Goal: Complete application form: Complete application form

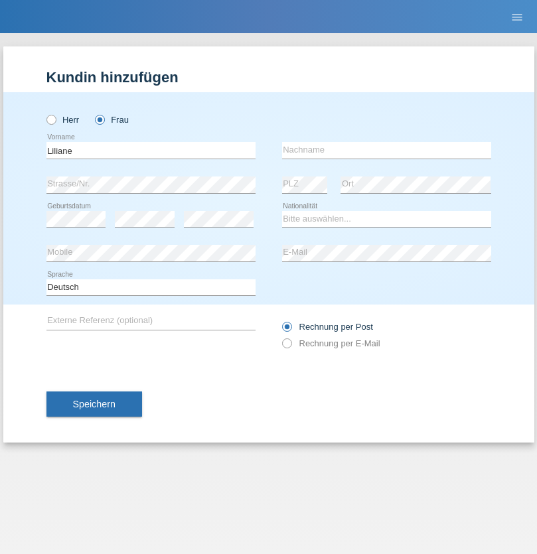
type input "Liliane"
click at [386, 150] on input "text" at bounding box center [386, 150] width 209 height 17
type input "Beyler"
select select "CH"
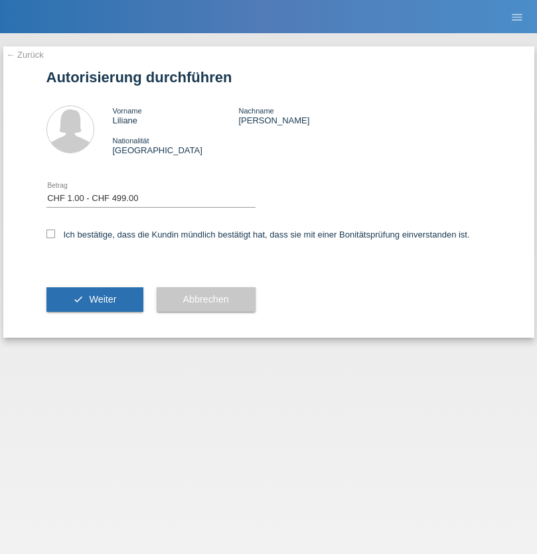
select select "1"
checkbox input "true"
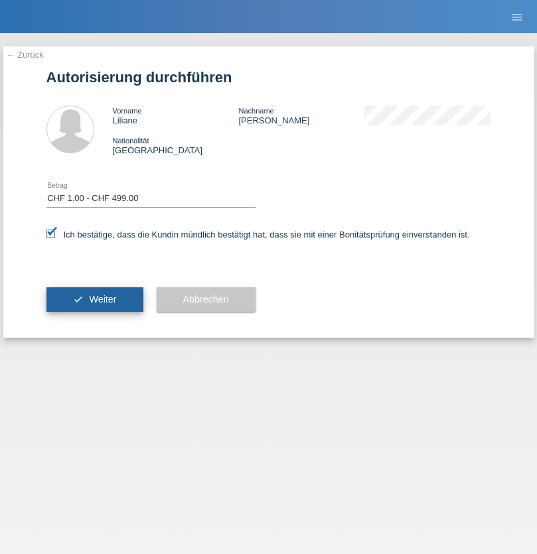
click at [94, 299] on span "Weiter" at bounding box center [102, 299] width 27 height 11
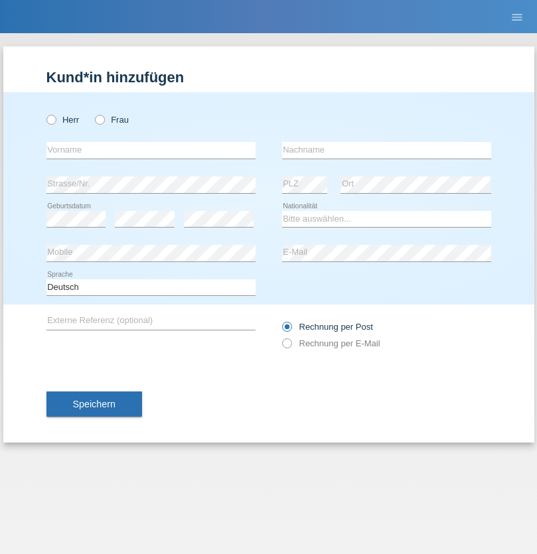
radio input "true"
click at [151, 150] on input "text" at bounding box center [150, 150] width 209 height 17
type input "[DEMOGRAPHIC_DATA]"
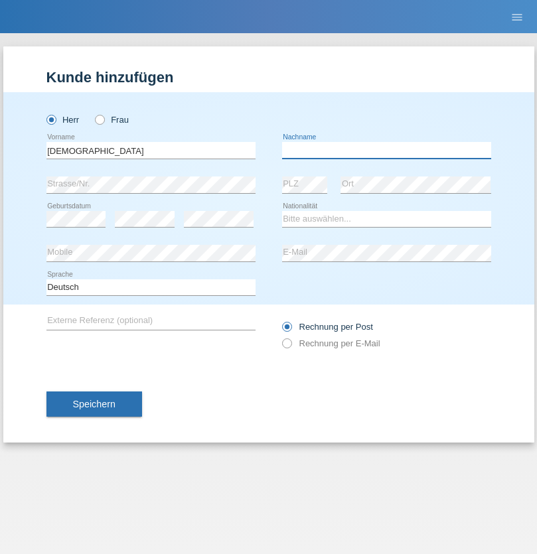
click at [386, 150] on input "text" at bounding box center [386, 150] width 209 height 17
type input "Zeray"
select select "CH"
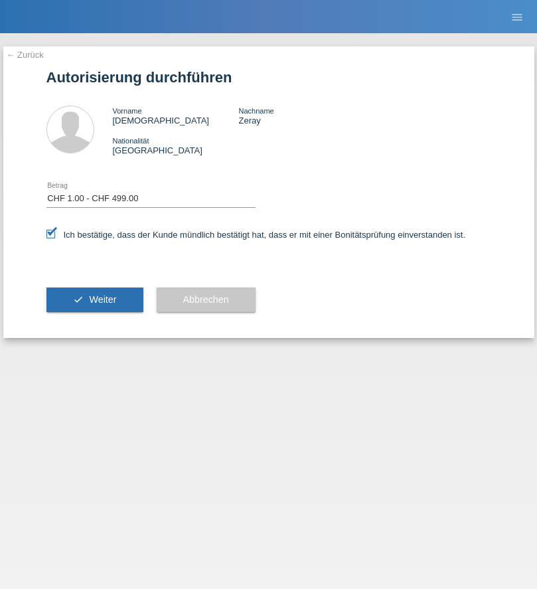
select select "1"
click at [94, 299] on span "Weiter" at bounding box center [102, 299] width 27 height 11
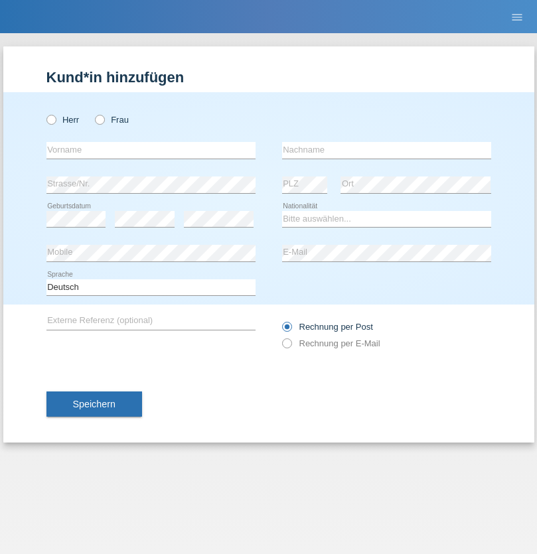
radio input "true"
click at [151, 150] on input "text" at bounding box center [150, 150] width 209 height 17
type input "[DEMOGRAPHIC_DATA]-Cagatay"
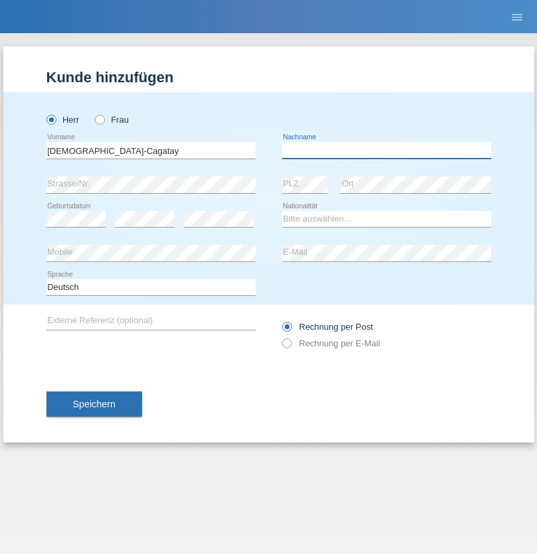
click at [386, 150] on input "text" at bounding box center [386, 150] width 209 height 17
type input "Saricicek"
select select "AT"
select select "C"
select select "12"
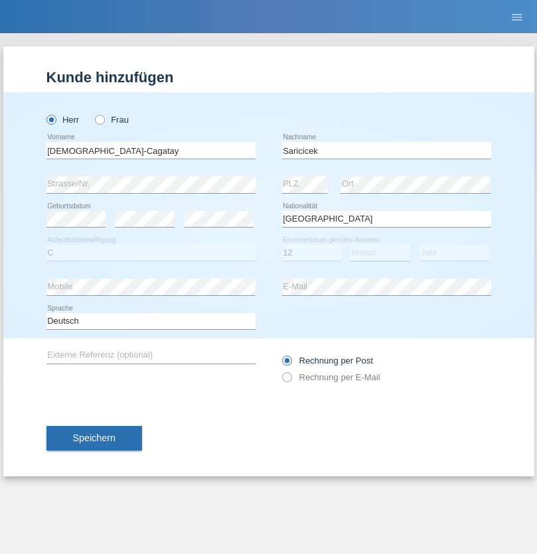
select select "05"
select select "2021"
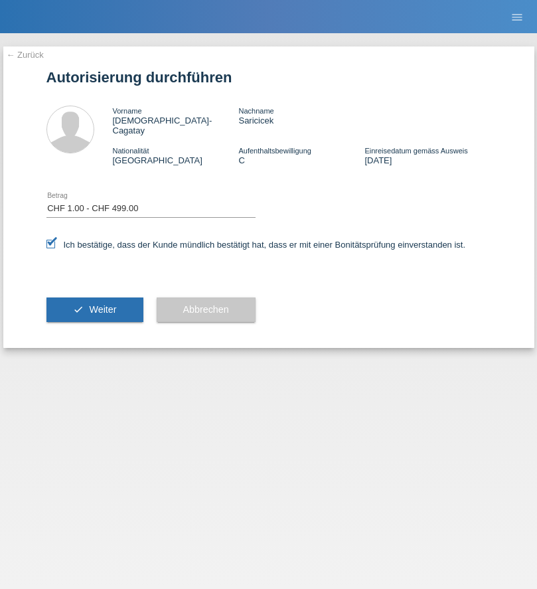
select select "1"
click at [94, 304] on span "Weiter" at bounding box center [102, 309] width 27 height 11
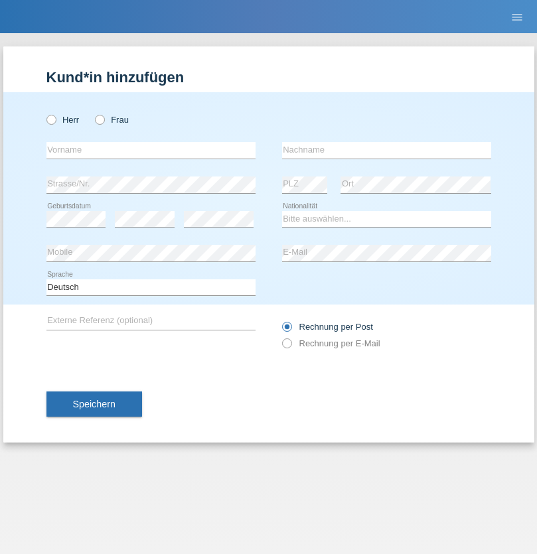
radio input "true"
click at [151, 150] on input "text" at bounding box center [150, 150] width 209 height 17
type input "Patrick"
click at [386, 150] on input "text" at bounding box center [386, 150] width 209 height 17
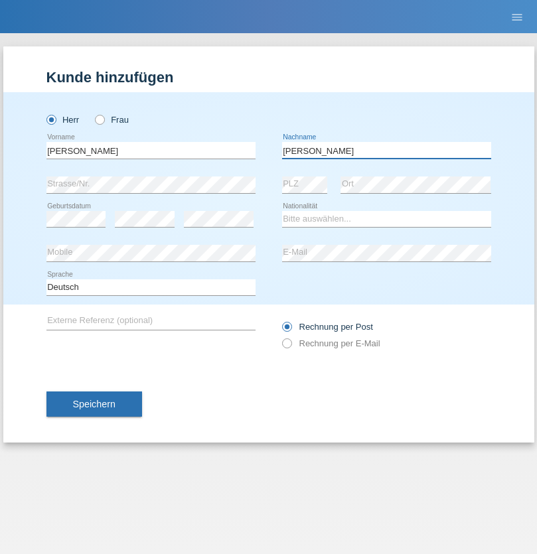
type input "Buchenhorner"
select select "CH"
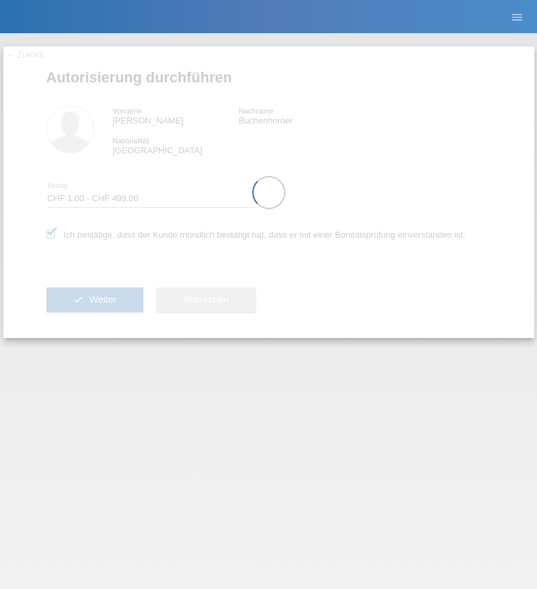
select select "1"
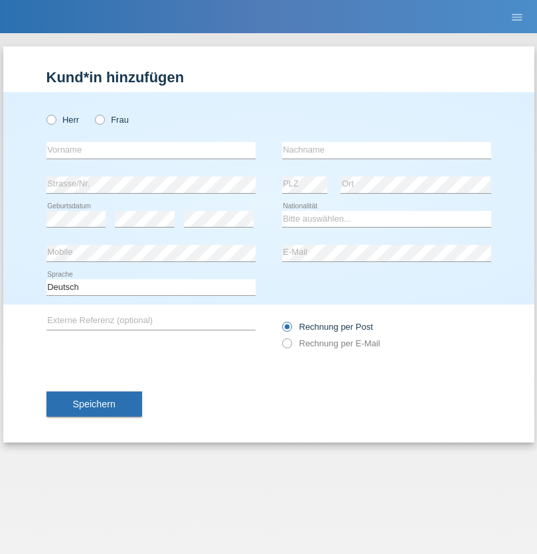
radio input "true"
click at [151, 150] on input "text" at bounding box center [150, 150] width 209 height 17
type input "zohre"
click at [386, 150] on input "text" at bounding box center [386, 150] width 209 height 17
type input "mohammadi"
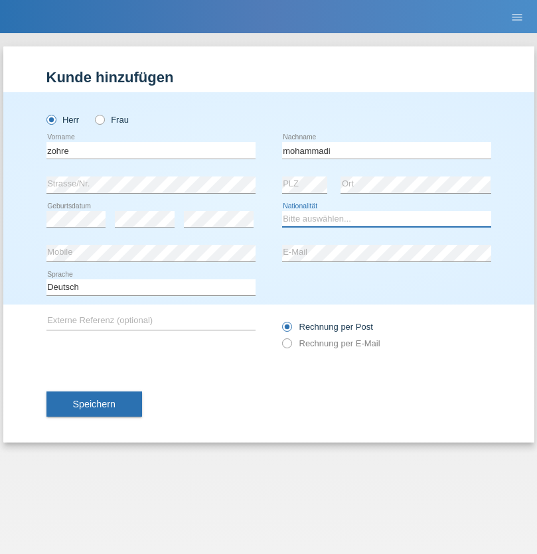
select select "CH"
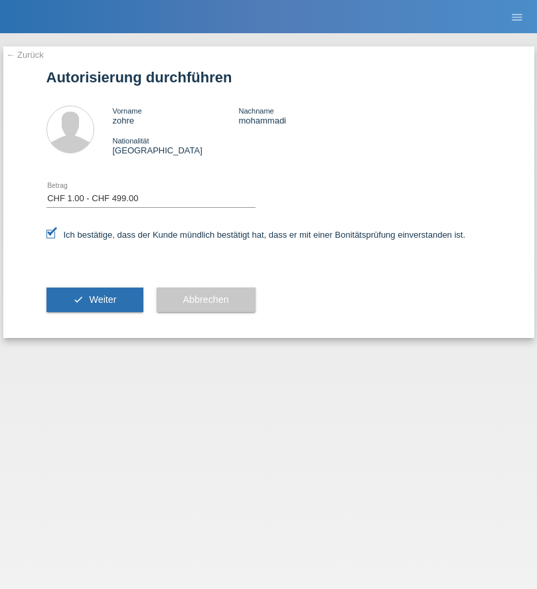
select select "1"
click at [94, 299] on span "Weiter" at bounding box center [102, 299] width 27 height 11
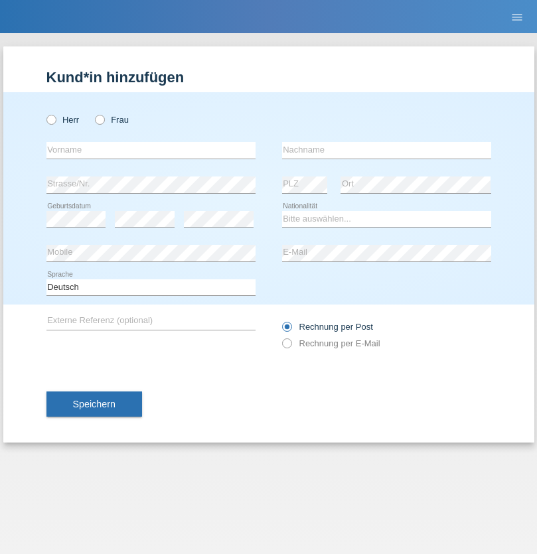
radio input "true"
click at [151, 150] on input "text" at bounding box center [150, 150] width 209 height 17
type input "Vesko"
click at [386, 150] on input "text" at bounding box center [386, 150] width 209 height 17
type input "[PERSON_NAME]"
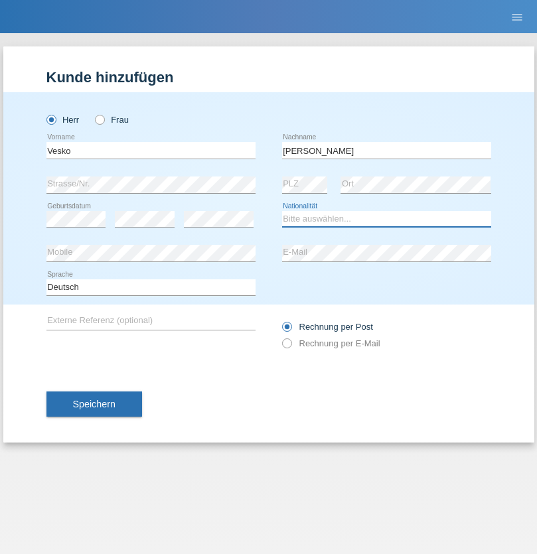
select select "CH"
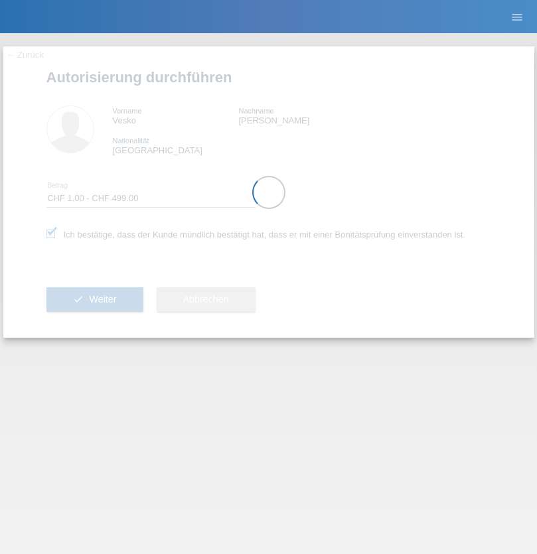
select select "1"
